Goal: Task Accomplishment & Management: Complete application form

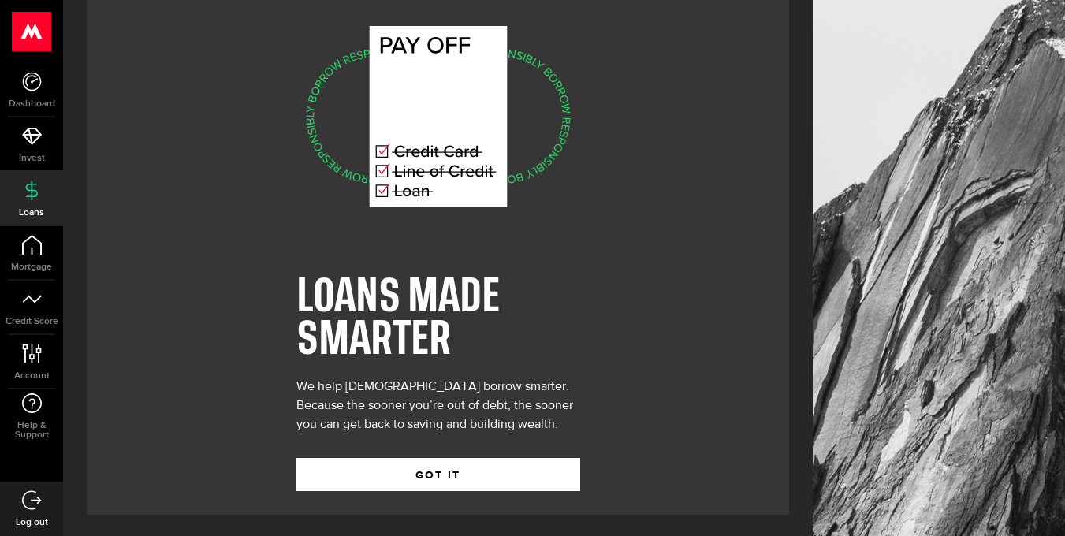
scroll to position [35, 0]
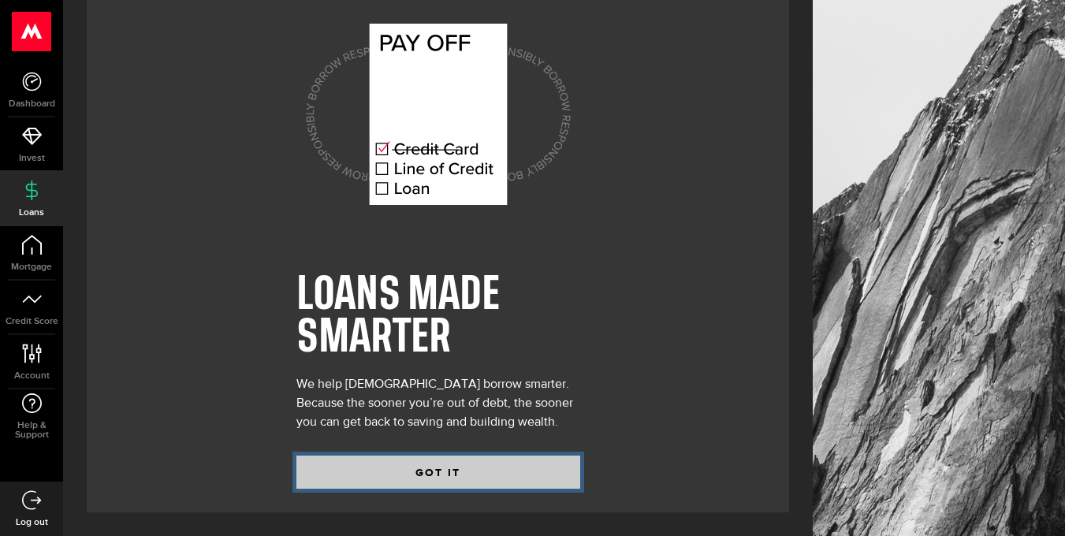
click at [450, 468] on button "GOT IT" at bounding box center [438, 472] width 284 height 33
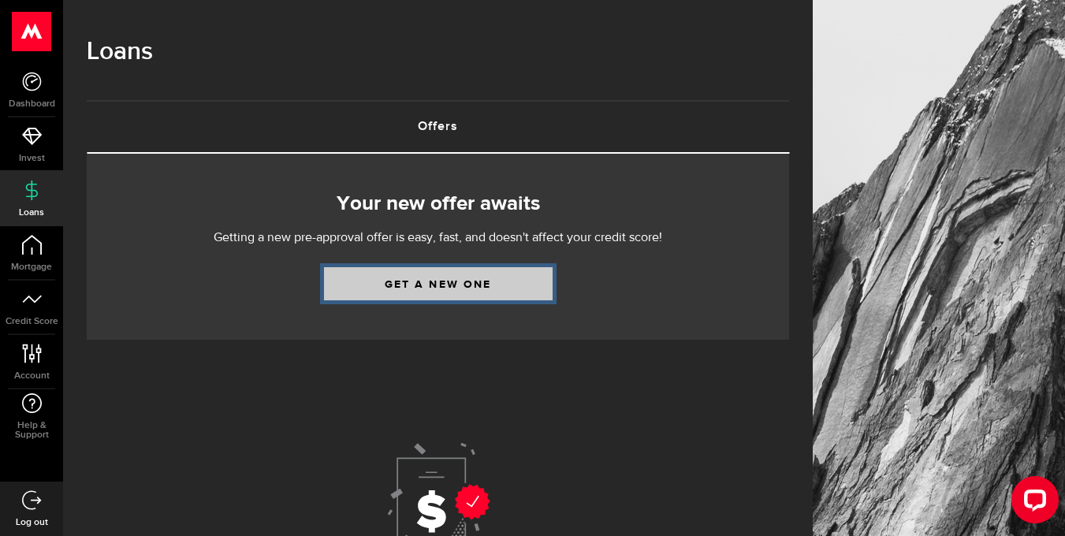
click at [444, 284] on link "Get a new one" at bounding box center [438, 283] width 229 height 33
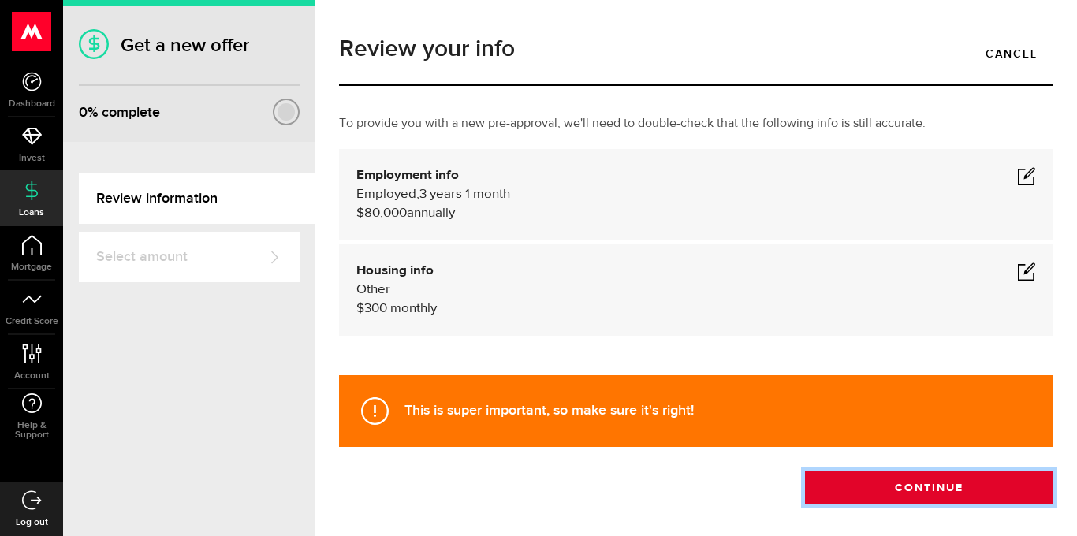
click at [888, 489] on button "Continue" at bounding box center [929, 486] width 248 height 33
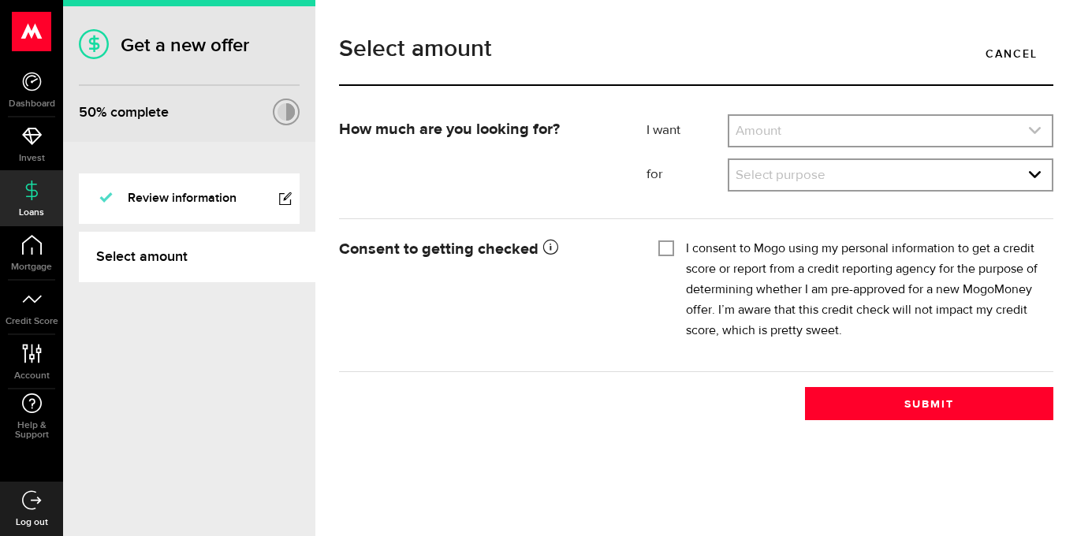
click at [813, 134] on link "expand select" at bounding box center [890, 131] width 322 height 30
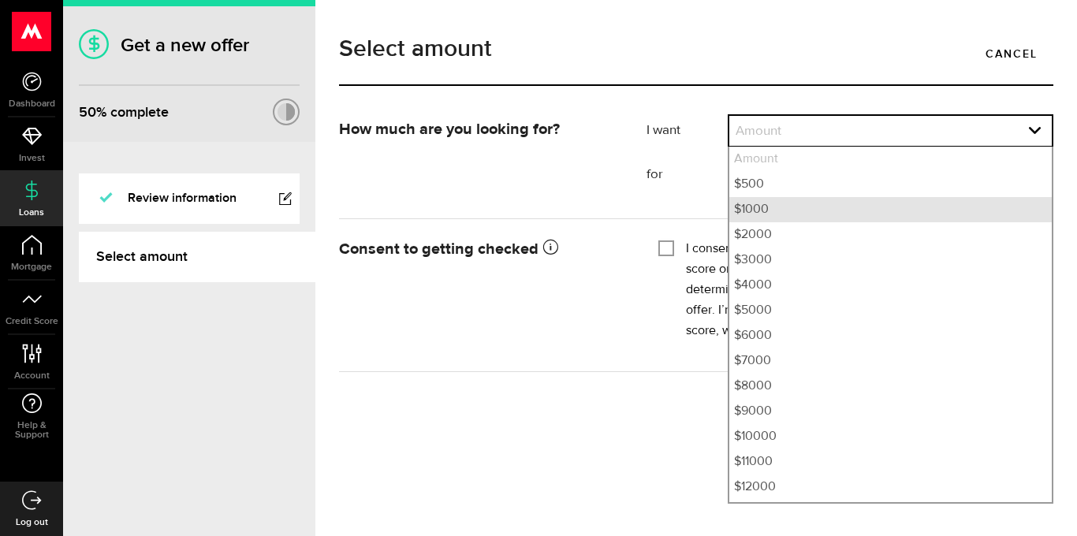
click at [766, 210] on li "$1000" at bounding box center [890, 209] width 322 height 25
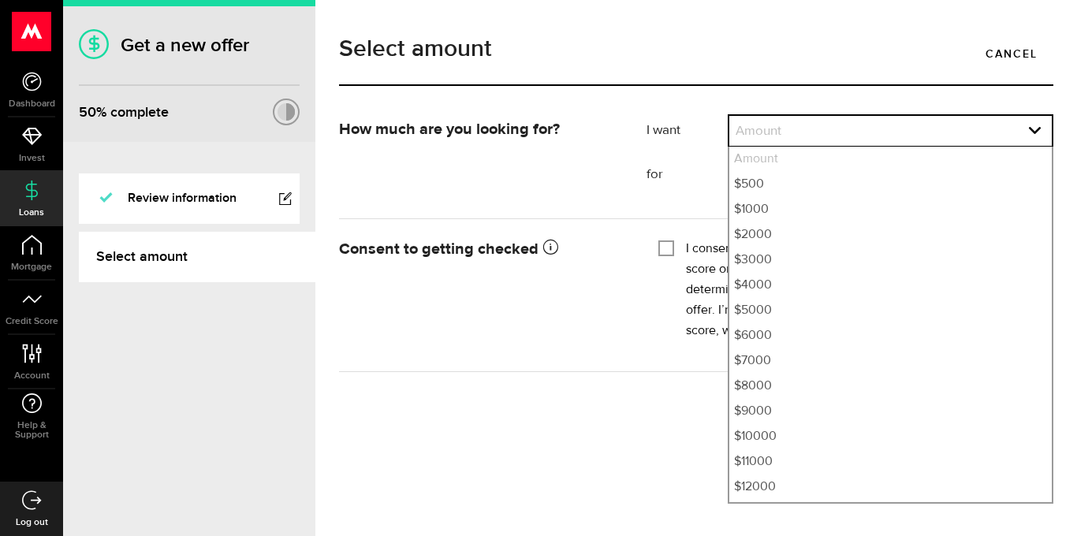
select select "1000"
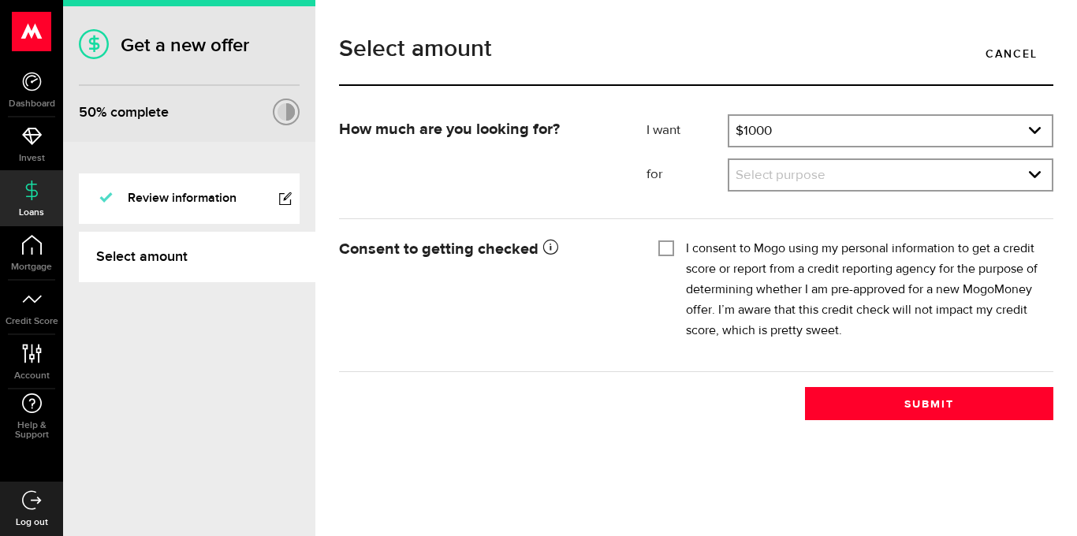
click at [669, 251] on input "I consent to Mogo using my personal information to get a credit score or report…" at bounding box center [666, 247] width 16 height 16
checkbox input "true"
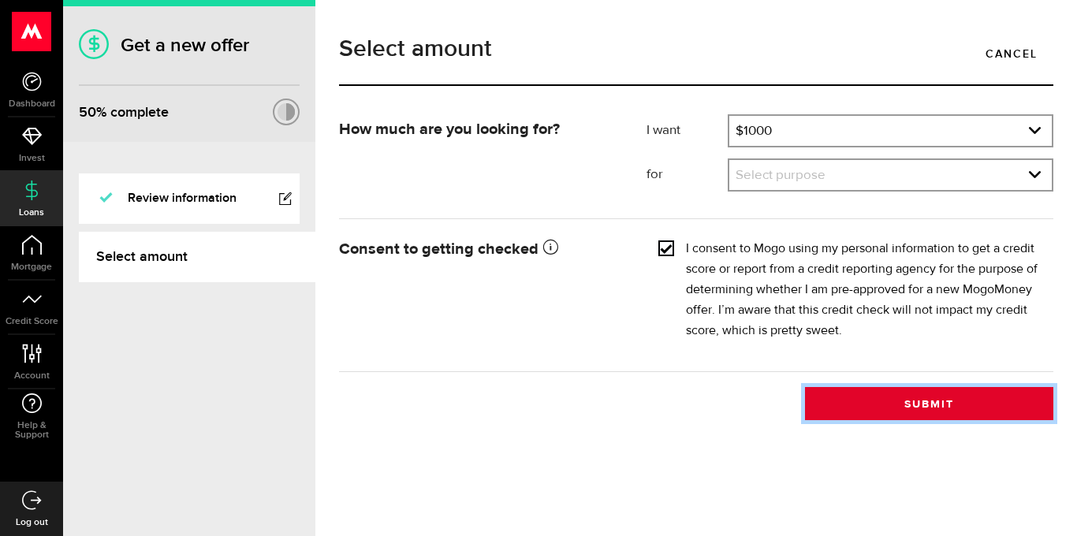
click at [923, 406] on button "Submit" at bounding box center [929, 403] width 248 height 33
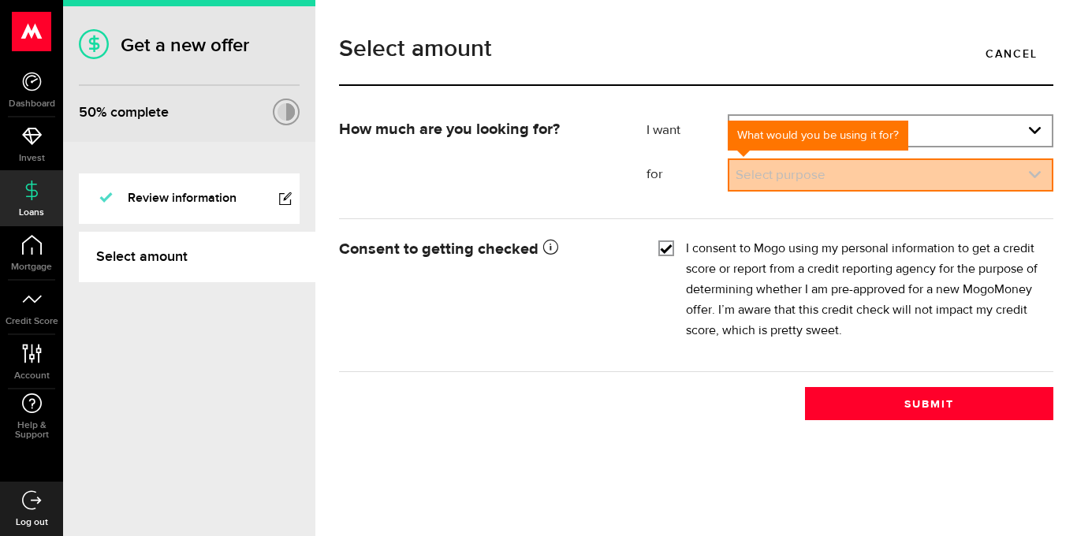
click at [1033, 175] on use "expand select" at bounding box center [1034, 174] width 12 height 7
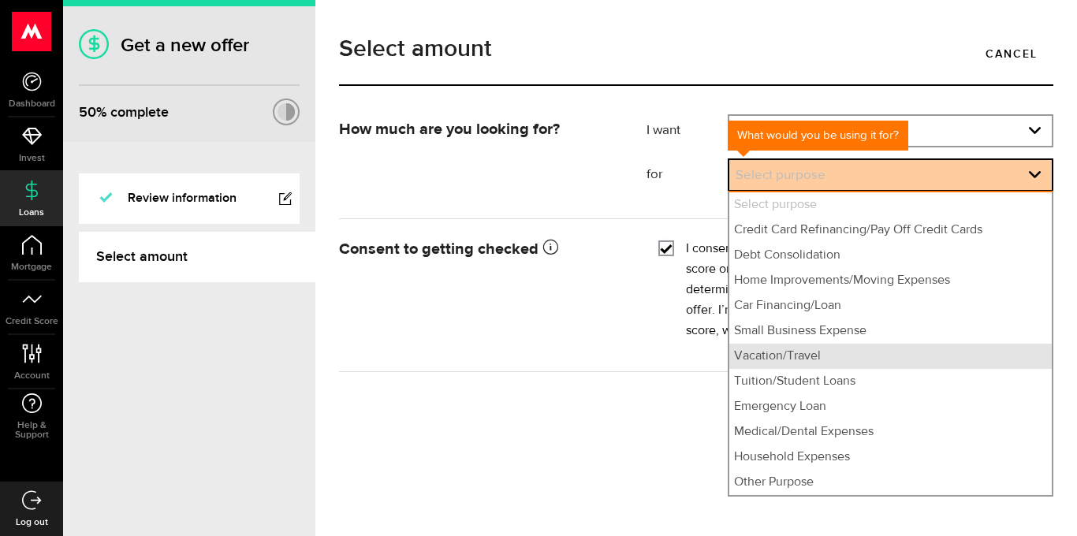
click at [806, 355] on li "Vacation/Travel" at bounding box center [890, 356] width 322 height 25
select select "Vacation/Travel"
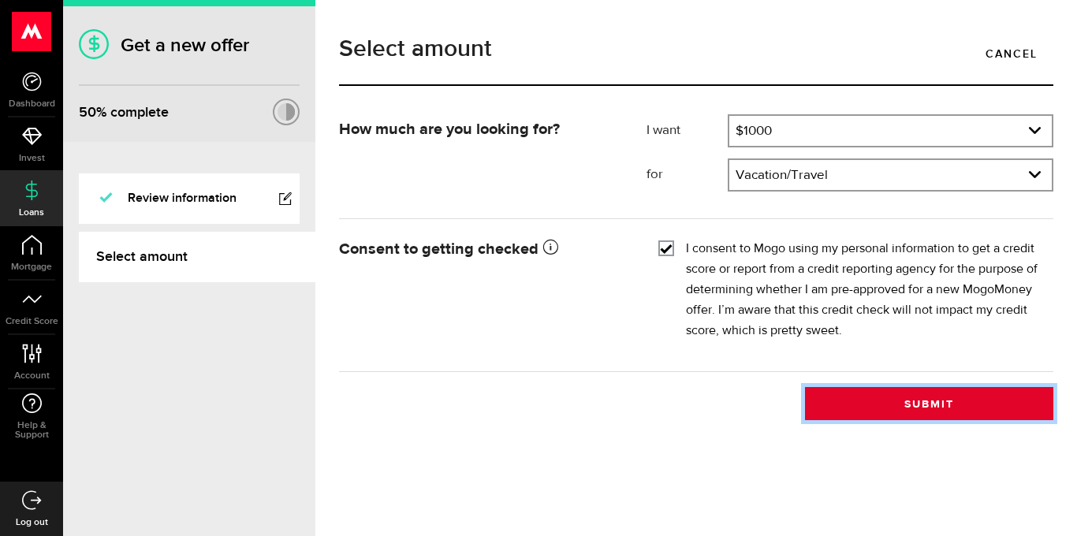
click at [923, 406] on button "Submit" at bounding box center [929, 403] width 248 height 33
